Goal: Register for event/course

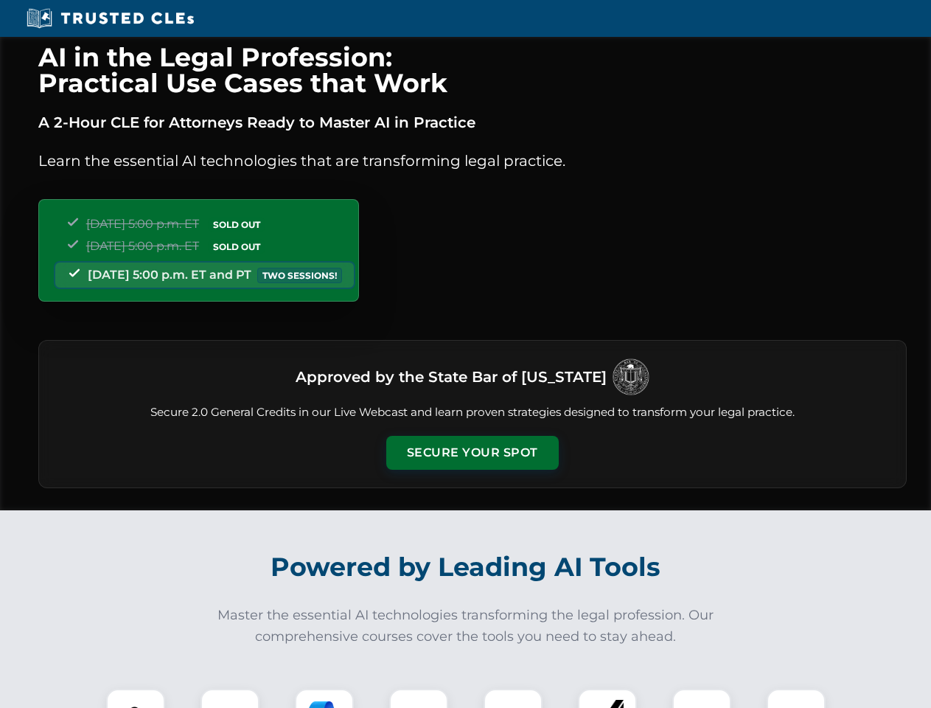
click at [472, 453] on button "Secure Your Spot" at bounding box center [472, 453] width 173 height 34
